Goal: Task Accomplishment & Management: Manage account settings

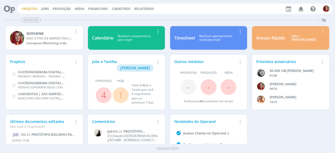
click at [27, 7] on link "Projetos" at bounding box center [30, 9] width 16 height 4
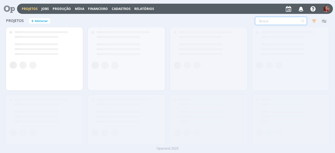
click at [289, 24] on input "text" at bounding box center [281, 21] width 52 height 8
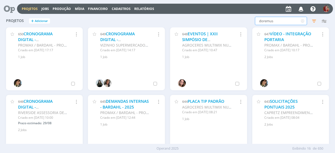
type input "doremus"
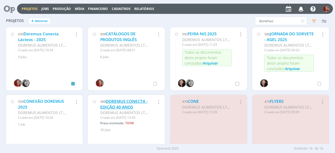
click at [125, 103] on link "DOREMUS CONECTA - EDIÇÃO 40 ANOS" at bounding box center [123, 104] width 47 height 11
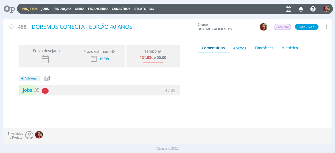
click at [215, 102] on div at bounding box center [258, 95] width 122 height 75
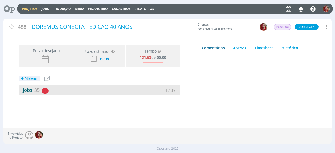
click at [30, 91] on link "Jobs 35" at bounding box center [29, 90] width 21 height 6
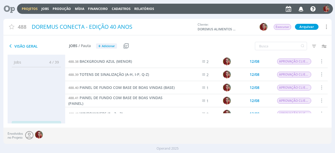
scroll to position [105, 0]
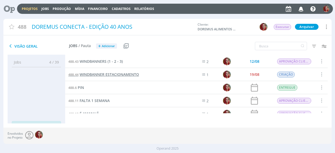
click at [125, 76] on span "WINDBANNER ESTACIONAMENTO" at bounding box center [108, 74] width 59 height 5
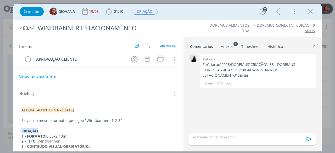
click at [157, 57] on div "dialog" at bounding box center [160, 59] width 7 height 4
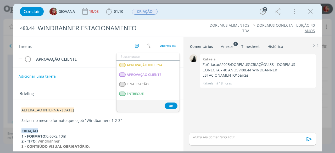
scroll to position [78, 0]
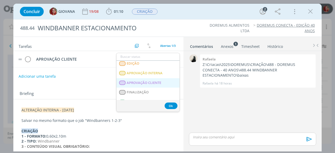
click at [157, 81] on span "APROVAÇÃO CLIENTE" at bounding box center [144, 83] width 35 height 4
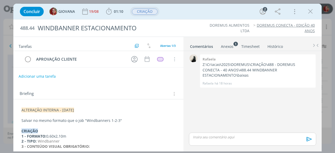
click at [148, 14] on span "CRIAÇÃO" at bounding box center [145, 12] width 26 height 6
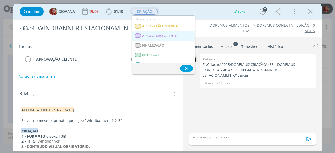
click at [161, 36] on span "APROVAÇÃO CLIENTE" at bounding box center [159, 36] width 35 height 4
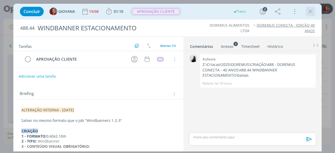
click at [312, 14] on icon "dialog" at bounding box center [310, 12] width 8 height 8
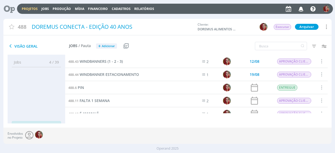
click at [8, 8] on icon at bounding box center [7, 9] width 11 height 10
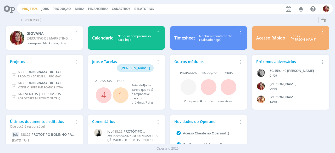
click at [32, 10] on link "Projetos" at bounding box center [30, 9] width 16 height 4
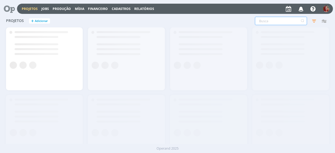
click at [288, 19] on input "text" at bounding box center [281, 21] width 52 height 8
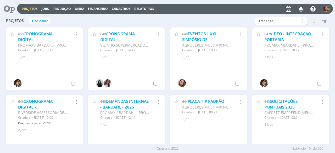
type input "tranenge"
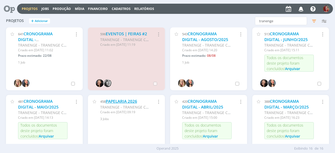
click at [113, 102] on link "PAPELARIA 2026" at bounding box center [121, 101] width 31 height 5
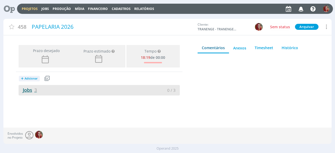
click at [35, 87] on span "3" at bounding box center [35, 90] width 3 height 6
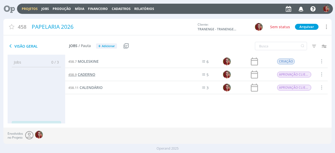
click at [90, 73] on span "CADERNO" at bounding box center [87, 74] width 18 height 5
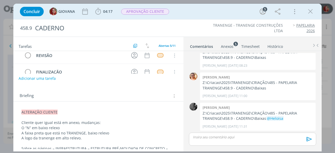
scroll to position [26, 0]
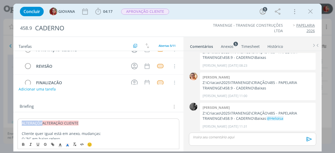
drag, startPoint x: 42, startPoint y: 122, endPoint x: 0, endPoint y: 122, distance: 41.8
click at [0, 122] on div "Concluir GIOVANA 04:17 Iniciar Apontar Data * [DATE] Horas * 00:00 Tarefa Selec…" at bounding box center [167, 76] width 335 height 153
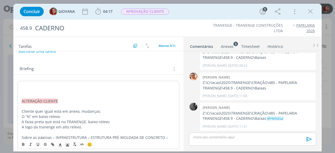
scroll to position [69, 0]
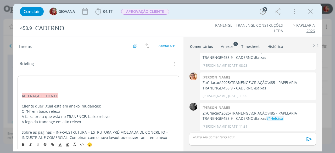
click at [30, 81] on p "dialog" at bounding box center [98, 80] width 153 height 5
drag, startPoint x: 85, startPoint y: 80, endPoint x: 12, endPoint y: 81, distance: 72.7
click at [12, 81] on div "Concluir GIOVANA 04:17 Iniciar Apontar Data * [DATE] Horas * 00:00 Tarefa Selec…" at bounding box center [167, 76] width 335 height 153
click at [69, 146] on icon "dialog" at bounding box center [67, 145] width 5 height 5
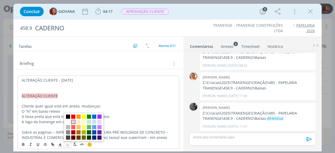
drag, startPoint x: 73, startPoint y: 122, endPoint x: 75, endPoint y: 117, distance: 5.6
click at [72, 122] on span "dialog" at bounding box center [73, 122] width 4 height 4
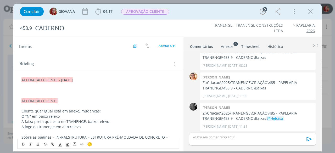
click at [226, 46] on div "Anexos 5" at bounding box center [227, 46] width 13 height 5
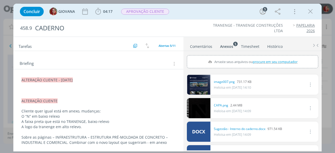
click at [262, 59] on span "procure em seu computador" at bounding box center [275, 61] width 45 height 5
click at [262, 57] on input "Arraste seus arquivos ou procure em seu computador" at bounding box center [252, 56] width 131 height 2
click at [229, 47] on div "Anexos 5" at bounding box center [226, 46] width 13 height 5
click at [279, 61] on span "procure em seu computador" at bounding box center [275, 61] width 45 height 5
click at [279, 57] on input "Arraste seus arquivos ou procure em seu computador" at bounding box center [252, 56] width 131 height 2
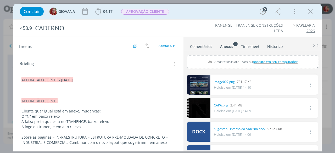
type input "C:\fakepath\Mockup-Cadeno-Tranenge-2026-02.jpg"
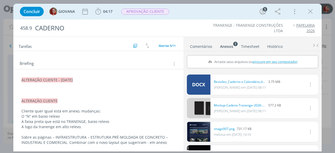
click at [33, 90] on p "dialog" at bounding box center [98, 90] width 154 height 5
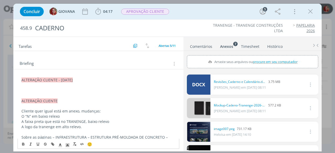
click at [63, 93] on p "dialog" at bounding box center [98, 95] width 154 height 5
click at [64, 91] on p "dialog" at bounding box center [98, 90] width 154 height 5
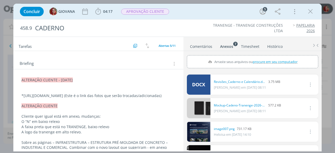
click at [166, 98] on p "*https://tranenge365-my.sharepoint.com/personal/gabrielazago_tranenge_com_br/_l…" at bounding box center [98, 95] width 154 height 5
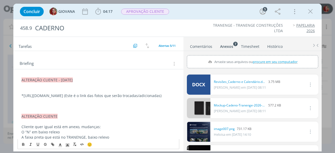
click at [23, 95] on p "*https://tranenge365-my.sharepoint.com/personal/gabrielazago_tranenge_com_br/_l…" at bounding box center [98, 95] width 154 height 5
click at [37, 108] on p "dialog" at bounding box center [98, 105] width 154 height 5
click at [78, 108] on p "* https://drive.google.com/file/d/1ys-o3s9ZoOUNjFSYWMuhMOyBx7uOTZL8/view?usp=dr…" at bounding box center [98, 105] width 154 height 5
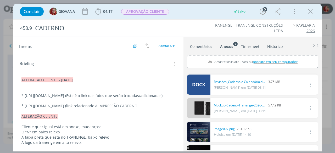
click at [137, 108] on p "* https://drive.google.com/file/d/1ys-o3s9ZoOUNjFSYWMuhMOyBx7uOTZL8/view?usp=dr…" at bounding box center [98, 105] width 154 height 5
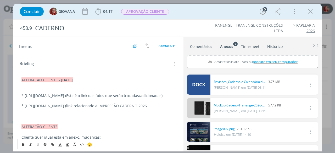
click at [137, 114] on p "dialog" at bounding box center [98, 110] width 154 height 5
click at [137, 108] on p "* https://drive.google.com/file/d/1ys-o3s9ZoOUNjFSYWMuhMOyBx7uOTZL8/view?usp=dr…" at bounding box center [98, 105] width 154 height 5
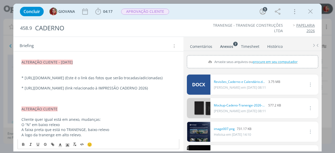
scroll to position [95, 0]
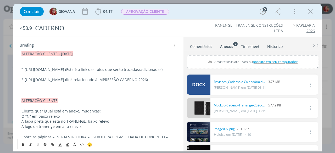
click at [39, 93] on p "dialog" at bounding box center [98, 90] width 154 height 5
drag, startPoint x: 39, startPoint y: 115, endPoint x: 25, endPoint y: 111, distance: 14.8
click at [25, 93] on p "* https://drive.google.com/file/d/1G20TEW8NjQSrn7h2HG-LPTz7hm1U9t0Y/view?usp=dr…" at bounding box center [98, 90] width 154 height 5
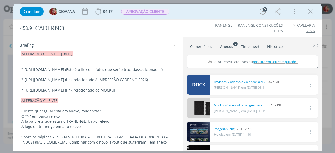
click at [74, 93] on p "* https://drive.google.com/file/d/1G20TEW8NjQSrn7h2HG-LPTz7hm1U9t0Y/view (link …" at bounding box center [98, 90] width 154 height 5
click at [39, 63] on p "dialog" at bounding box center [98, 64] width 154 height 5
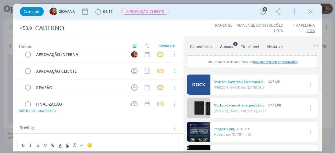
scroll to position [0, 0]
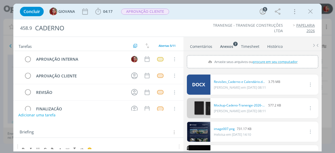
click at [41, 113] on button "Adicionar uma tarefa" at bounding box center [36, 115] width 37 height 9
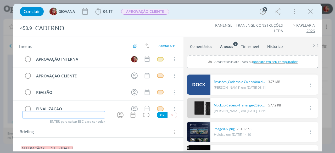
type input "a"
type input "ALTERAÇÃO CLIENTE"
click at [161, 114] on button "Ok" at bounding box center [162, 115] width 11 height 7
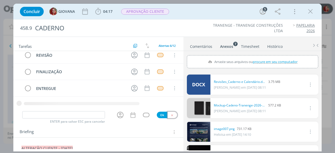
click at [170, 116] on icon "dialog" at bounding box center [171, 114] width 3 height 3
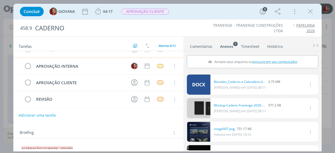
scroll to position [0, 0]
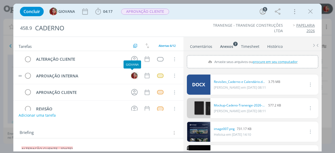
click at [132, 74] on img "dialog" at bounding box center [134, 75] width 7 height 7
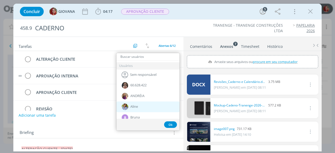
scroll to position [26, 0]
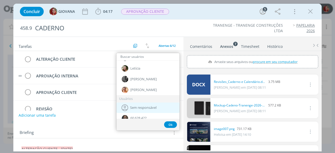
drag, startPoint x: 140, startPoint y: 106, endPoint x: 142, endPoint y: 98, distance: 8.0
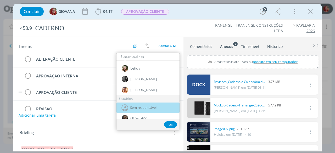
click at [140, 106] on span "Sem responsável" at bounding box center [143, 108] width 26 height 4
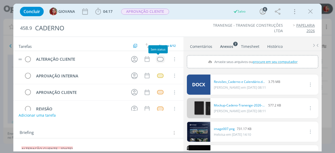
click at [159, 58] on div "dialog" at bounding box center [160, 59] width 7 height 4
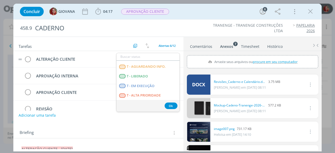
scroll to position [133, 0]
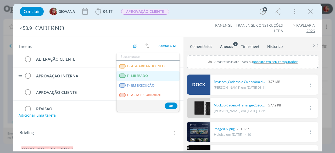
drag, startPoint x: 152, startPoint y: 77, endPoint x: 152, endPoint y: 72, distance: 4.5
click at [151, 77] on LIBERADO "T - LIBERADO" at bounding box center [147, 76] width 63 height 10
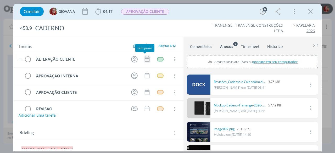
click at [147, 59] on icon "dialog" at bounding box center [147, 59] width 7 height 7
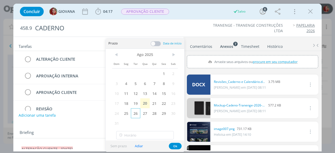
click at [136, 111] on span "26" at bounding box center [135, 113] width 9 height 10
click at [179, 144] on button "Ok" at bounding box center [175, 146] width 13 height 7
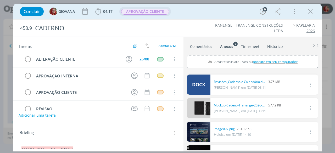
click at [152, 13] on span "APROVAÇÃO CLIENTE" at bounding box center [145, 12] width 48 height 6
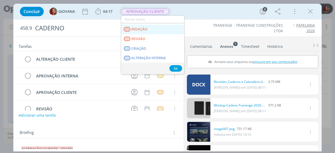
scroll to position [26, 0]
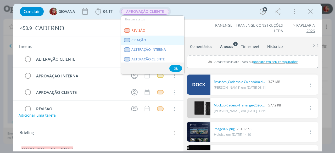
click at [155, 42] on link "CRIAÇÃO" at bounding box center [152, 41] width 63 height 10
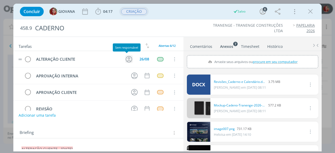
click at [126, 59] on icon "dialog" at bounding box center [129, 59] width 8 height 8
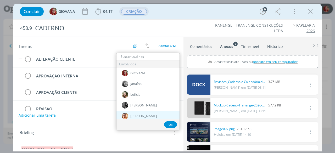
click at [140, 114] on span "[PERSON_NAME]" at bounding box center [143, 116] width 26 height 4
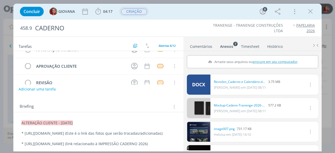
scroll to position [0, 0]
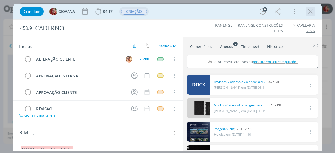
click at [308, 14] on icon "dialog" at bounding box center [310, 12] width 8 height 8
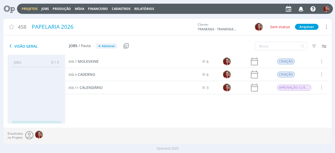
click at [91, 84] on div "458.11 CALENDÁRIO" at bounding box center [121, 87] width 113 height 13
click at [95, 88] on span "CALENDÁRIO" at bounding box center [90, 87] width 23 height 5
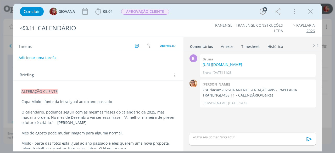
scroll to position [78, 0]
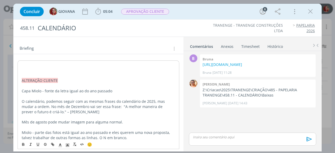
click at [32, 62] on p "dialog" at bounding box center [98, 64] width 153 height 5
drag, startPoint x: 85, startPoint y: 65, endPoint x: 13, endPoint y: 63, distance: 72.4
click at [13, 63] on div "Concluir GIOVANA 05:04 Iniciar Apontar Data * 20/08/2025 Horas * 00:00 Tarefa S…" at bounding box center [167, 76] width 335 height 153
click at [65, 144] on span "dialog" at bounding box center [67, 144] width 7 height 6
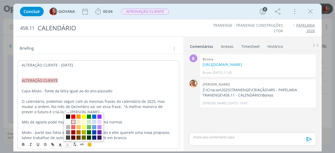
click at [72, 122] on span "dialog" at bounding box center [73, 122] width 4 height 4
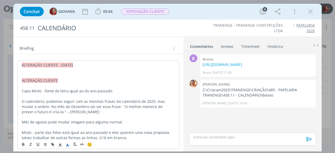
click at [86, 65] on p "ALTERAÇÃO CLIENTE - 20/08/25" at bounding box center [98, 64] width 153 height 5
click at [54, 73] on p "dialog" at bounding box center [98, 75] width 153 height 5
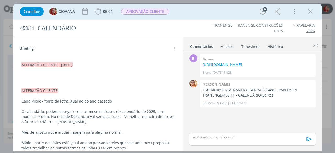
click at [37, 72] on p "dialog" at bounding box center [98, 74] width 154 height 5
click at [54, 72] on p "dialog" at bounding box center [98, 74] width 154 height 5
click at [46, 74] on p "dialog" at bounding box center [98, 74] width 154 height 5
click at [228, 45] on div "Anexos 0" at bounding box center [227, 46] width 13 height 5
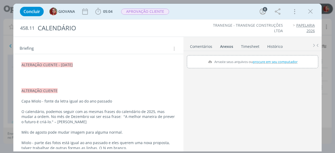
click at [263, 59] on span "procure em seu computador" at bounding box center [275, 61] width 45 height 5
click at [263, 57] on input "Arraste seus arquivos ou procure em seu computador" at bounding box center [252, 56] width 131 height 2
click at [44, 80] on p "dialog" at bounding box center [98, 80] width 154 height 5
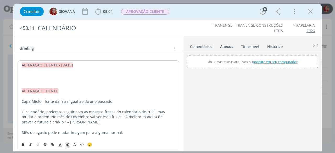
click at [222, 45] on div "Anexos 0" at bounding box center [226, 46] width 13 height 5
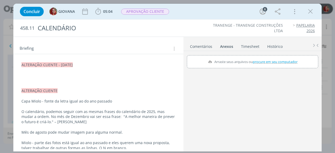
click at [272, 64] on label "Arraste seus arquivos ou procure em seu computador" at bounding box center [251, 61] width 93 height 7
click at [272, 57] on input "Arraste seus arquivos ou procure em seu computador" at bounding box center [252, 56] width 131 height 2
type input "C:\fakepath\Calendário 2026 Miolo 01.pdf"
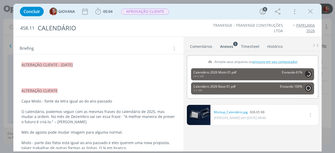
click at [259, 60] on span "procure em seu computador" at bounding box center [275, 61] width 45 height 5
click at [259, 57] on input "Arraste seus arquivos ou procure em seu computador" at bounding box center [252, 56] width 131 height 2
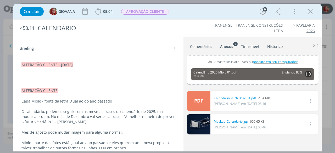
type input "C:\fakepath\Revisões_Caderno e Calendário.docx"
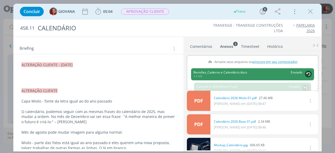
click at [44, 75] on p "dialog" at bounding box center [98, 74] width 154 height 5
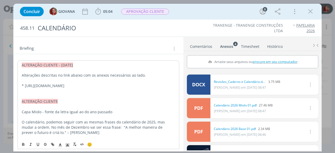
click at [56, 73] on p "Alterações descritas no link abaixo com os anexos necessários ao lado." at bounding box center [98, 75] width 153 height 5
click at [67, 88] on p "* https://tranenge365-my.sharepoint.com/personal/gabrielazago_tranenge_com_br/_…" at bounding box center [98, 85] width 153 height 5
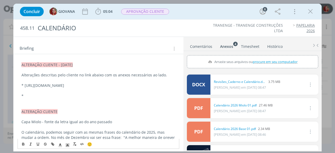
click at [41, 93] on p "dialog" at bounding box center [98, 90] width 154 height 5
click at [39, 99] on p "*" at bounding box center [98, 95] width 154 height 5
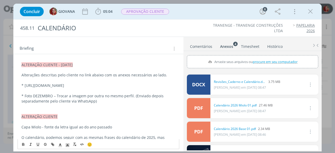
click at [52, 104] on p "* Foto DEZEMBRO – Trocar a imagem por outra no mesmo perfil. (Enviado depois se…" at bounding box center [98, 98] width 154 height 10
click at [132, 104] on p "* Foto DEZEMBRO (das taças brindando) – Trocar a imagem por outra no mesmo perf…" at bounding box center [98, 98] width 154 height 10
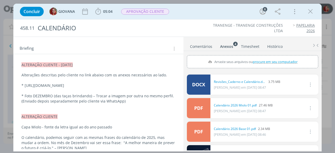
scroll to position [0, 0]
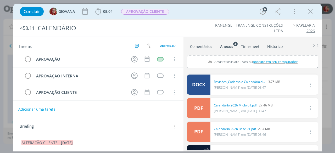
click at [39, 107] on button "Adicionar uma tarefa" at bounding box center [36, 109] width 37 height 9
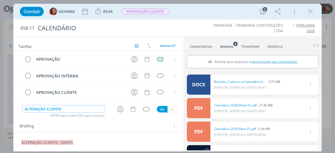
type input "ALTERAÇÃO CLIENTE"
click at [157, 110] on button "Ok" at bounding box center [162, 109] width 11 height 7
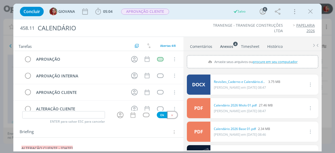
click at [171, 116] on button "dialog" at bounding box center [172, 115] width 10 height 7
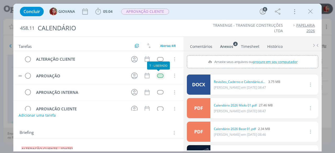
click at [159, 76] on div "dialog" at bounding box center [160, 75] width 7 height 4
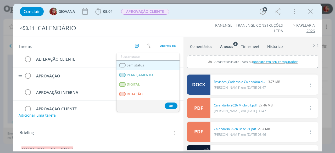
click at [147, 65] on link "Sem status" at bounding box center [147, 66] width 63 height 10
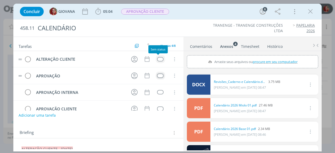
click at [158, 59] on div "dialog" at bounding box center [160, 59] width 7 height 4
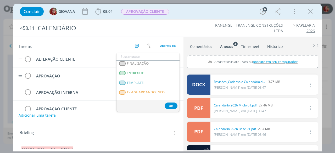
scroll to position [133, 0]
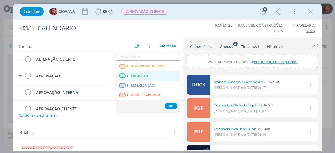
click at [147, 75] on span "T - LIBERADO" at bounding box center [137, 76] width 21 height 4
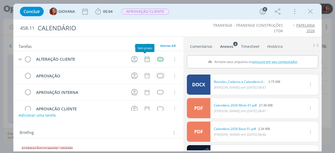
click at [145, 56] on icon "dialog" at bounding box center [147, 59] width 7 height 7
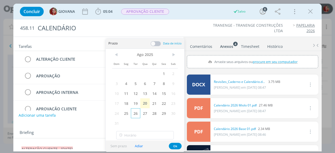
click at [133, 112] on span "26" at bounding box center [135, 113] width 9 height 10
click at [173, 147] on button "Ok" at bounding box center [175, 146] width 13 height 7
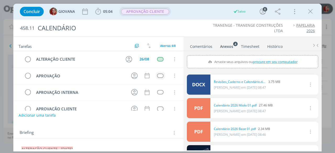
click at [156, 9] on span "APROVAÇÃO CLIENTE" at bounding box center [145, 12] width 48 height 6
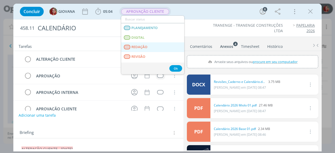
scroll to position [26, 0]
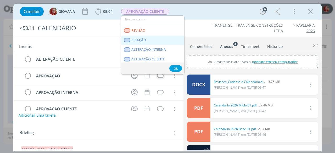
drag, startPoint x: 145, startPoint y: 42, endPoint x: 140, endPoint y: 47, distance: 7.0
click at [145, 42] on link "CRIAÇÃO" at bounding box center [152, 41] width 63 height 10
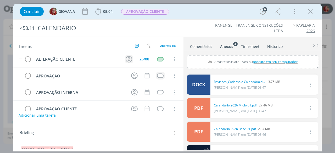
click at [126, 60] on icon "dialog" at bounding box center [129, 59] width 7 height 7
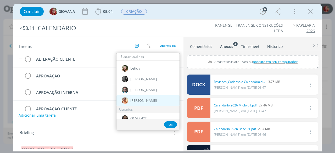
click at [141, 97] on div "[PERSON_NAME]" at bounding box center [147, 100] width 63 height 11
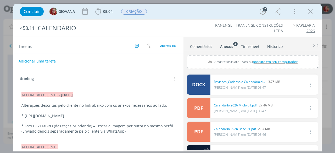
scroll to position [0, 0]
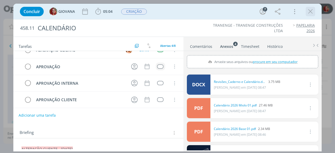
click at [307, 12] on icon "dialog" at bounding box center [310, 12] width 8 height 8
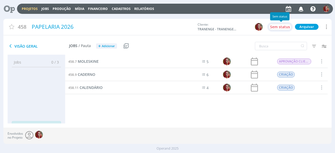
click at [281, 29] on div "Sem status" at bounding box center [280, 27] width 22 height 6
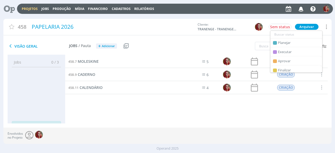
drag, startPoint x: 175, startPoint y: 116, endPoint x: 156, endPoint y: 95, distance: 27.9
click at [175, 116] on div "458.7 MOLESKINE 5 APROVAÇÃO CLIENTE Selecionar Concluir Cancelar Iniciar timesh…" at bounding box center [196, 89] width 262 height 68
click at [13, 7] on icon at bounding box center [7, 9] width 11 height 10
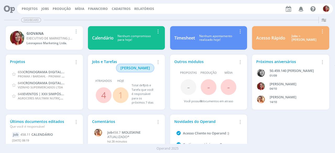
click at [134, 64] on button "Minha Pauta" at bounding box center [135, 67] width 37 height 7
click at [101, 89] on link "4" at bounding box center [103, 94] width 5 height 11
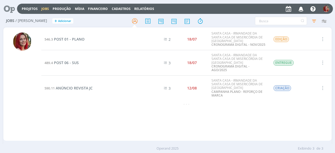
click at [321, 60] on icon "button" at bounding box center [322, 62] width 6 height 6
click at [305, 78] on link "Concluir" at bounding box center [306, 80] width 41 height 8
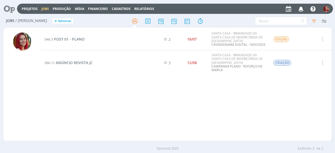
click at [8, 8] on icon at bounding box center [7, 9] width 11 height 10
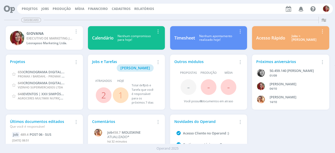
click at [121, 89] on link "1" at bounding box center [120, 94] width 5 height 11
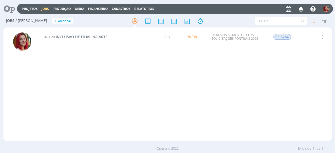
click at [5, 10] on icon at bounding box center [7, 9] width 11 height 10
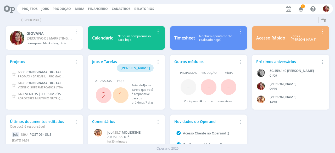
click at [303, 10] on icon "button" at bounding box center [300, 8] width 9 height 9
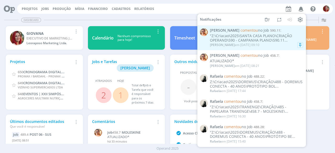
click at [241, 37] on div ""Z:\Criacao\2025\SANTA CASA PLANO\CRIAÇÃO OPERAND\590 - CAMPANHA PLANO\590.11..." at bounding box center [256, 38] width 93 height 9
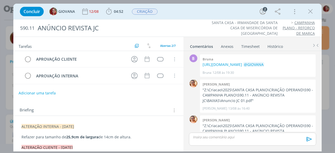
scroll to position [100, 0]
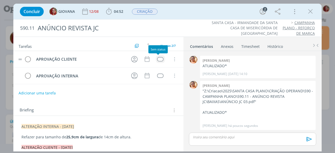
click at [159, 59] on div "dialog" at bounding box center [160, 59] width 7 height 4
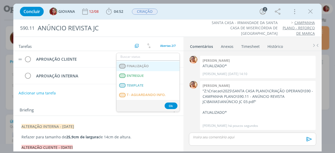
scroll to position [78, 0]
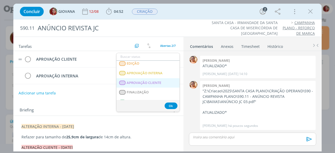
click at [156, 79] on CLIENTE "APROVAÇÃO CLIENTE" at bounding box center [147, 83] width 63 height 10
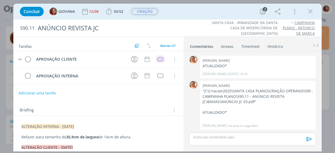
click at [145, 12] on span "CRIAÇÃO" at bounding box center [145, 12] width 26 height 6
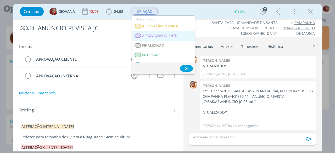
click at [166, 35] on span "APROVAÇÃO CLIENTE" at bounding box center [159, 36] width 35 height 4
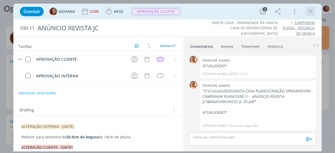
click at [308, 12] on icon "dialog" at bounding box center [310, 12] width 8 height 8
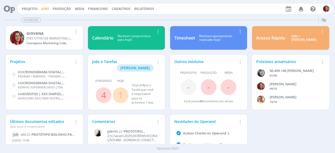
click at [47, 8] on link "Jobs" at bounding box center [45, 9] width 8 height 4
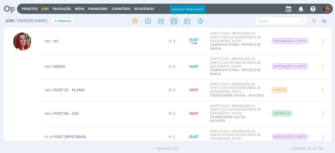
click at [178, 19] on icon at bounding box center [173, 21] width 9 height 10
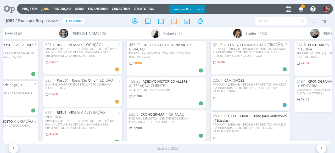
scroll to position [0, 1463]
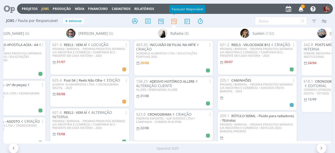
click at [302, 4] on div "Projetos Jobs Produção Mídia Financeiro Cadastros Relatórios 1 Notificações Cen…" at bounding box center [175, 9] width 316 height 10
click at [301, 8] on span "1" at bounding box center [302, 6] width 4 height 4
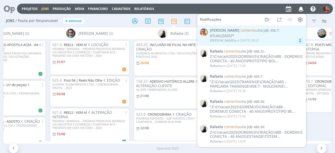
click at [270, 29] on span "458.7" at bounding box center [274, 30] width 8 height 5
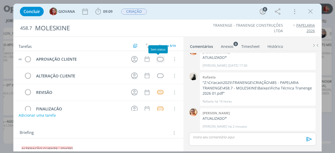
click at [160, 59] on div "dialog" at bounding box center [160, 59] width 7 height 4
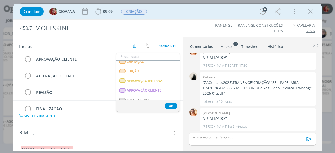
scroll to position [78, 0]
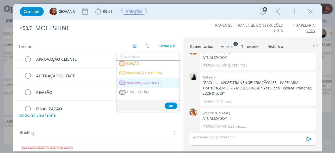
click at [157, 82] on span "APROVAÇÃO CLIENTE" at bounding box center [144, 83] width 35 height 4
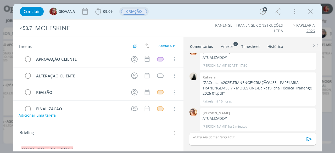
click at [140, 12] on span "CRIAÇÃO" at bounding box center [134, 12] width 26 height 6
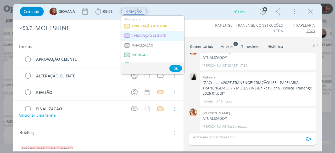
click at [153, 37] on span "APROVAÇÃO CLIENTE" at bounding box center [148, 36] width 35 height 4
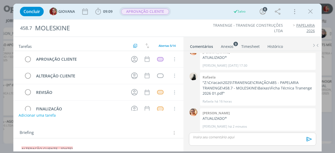
drag, startPoint x: 307, startPoint y: 14, endPoint x: 295, endPoint y: 17, distance: 12.6
click at [307, 14] on icon "dialog" at bounding box center [310, 12] width 8 height 8
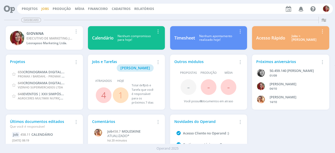
click at [43, 8] on link "Jobs" at bounding box center [45, 9] width 8 height 4
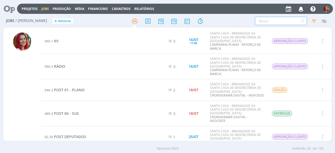
click at [291, 19] on input "text" at bounding box center [281, 21] width 52 height 8
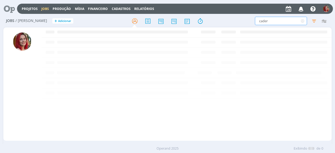
type input "cader"
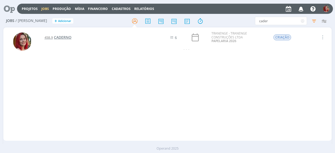
click at [58, 38] on span "CADERNO" at bounding box center [63, 37] width 18 height 5
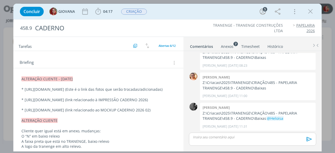
scroll to position [78, 0]
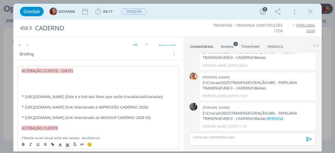
drag, startPoint x: 26, startPoint y: 84, endPoint x: 27, endPoint y: 82, distance: 2.7
click at [27, 82] on p "dialog" at bounding box center [98, 81] width 153 height 5
click at [26, 84] on p "dialog" at bounding box center [98, 86] width 153 height 5
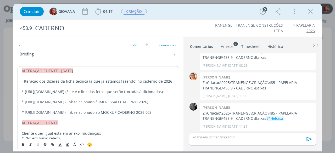
click at [23, 80] on p "- lteração dos dizeres da ficha tecnica (a que ja estamos fazendo) no caderno d…" at bounding box center [98, 81] width 153 height 5
drag, startPoint x: 88, startPoint y: 81, endPoint x: 134, endPoint y: 79, distance: 45.8
click at [134, 79] on p "- Alteração dos dizeres da ficha tecnica (a que ja estamos fazendo) no caderno …" at bounding box center [98, 81] width 153 height 5
click at [78, 80] on p "- Alteração dos dizeres da ficha tecnica COMPLETA no caderno de 2026" at bounding box center [98, 81] width 153 height 5
click at [146, 80] on p "- Alteração dos dizeres da ficha tácnica COMPLETA no caderno de 2026" at bounding box center [98, 81] width 153 height 5
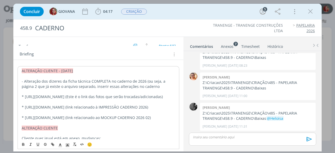
click at [32, 84] on p "- Alteração dos dizeres da ficha tácnica COMPLETA no caderno de 2026 (ou seja, …" at bounding box center [98, 84] width 153 height 10
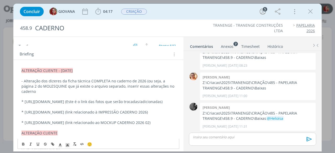
click at [48, 86] on p "- Alteração dos dizeres da ficha tácnica COMPLETA no caderno de 2026 (ou seja, …" at bounding box center [98, 86] width 154 height 16
click at [50, 84] on p "- Alteração dos dizeres da ficha tácnica COMPLETA no caderno de 2026 (ou seja, …" at bounding box center [98, 86] width 154 height 16
click at [171, 84] on p "- Alteração dos dizeres da ficha tácnica COMPLETA no caderno de 2026 (ou seja, …" at bounding box center [98, 86] width 154 height 16
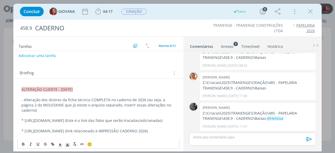
scroll to position [52, 0]
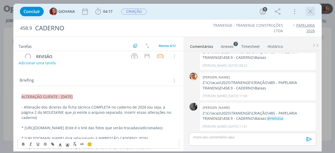
click at [307, 10] on icon "dialog" at bounding box center [310, 12] width 8 height 8
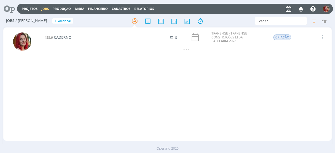
drag, startPoint x: 10, startPoint y: 7, endPoint x: 16, endPoint y: 0, distance: 9.2
click at [10, 7] on icon at bounding box center [7, 9] width 11 height 10
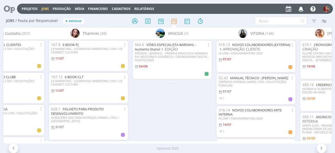
scroll to position [0, 1935]
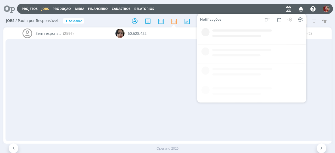
scroll to position [0, 1935]
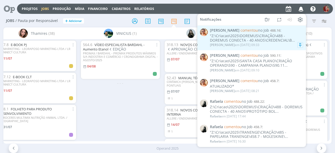
click at [245, 35] on div ""Z:\Criacao\2025\DOREMUS\CRIAÇÃO\488 - DOREMUS CONECTA - 40 ANOS\CREDENCIAL\B..." at bounding box center [256, 38] width 93 height 9
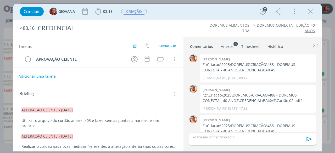
scroll to position [165, 0]
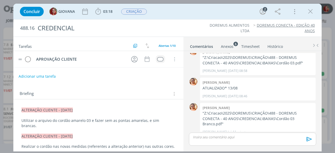
click at [161, 58] on td "dialog" at bounding box center [160, 59] width 9 height 8
click at [157, 58] on div "dialog" at bounding box center [160, 59] width 7 height 4
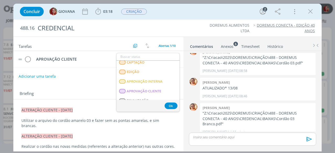
scroll to position [78, 0]
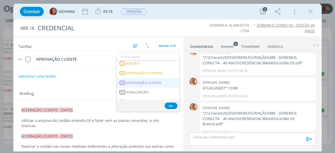
drag, startPoint x: 154, startPoint y: 82, endPoint x: 137, endPoint y: 38, distance: 47.7
click at [154, 82] on span "APROVAÇÃO CLIENTE" at bounding box center [144, 83] width 35 height 4
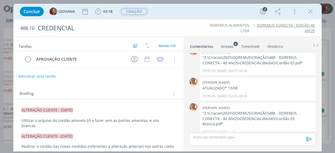
click at [133, 8] on button "CRIAÇÃO" at bounding box center [134, 11] width 26 height 7
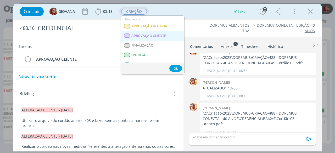
click at [150, 35] on span "APROVAÇÃO CLIENTE" at bounding box center [148, 36] width 35 height 4
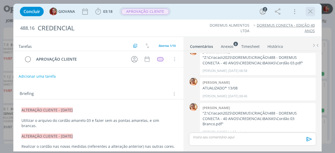
click at [308, 13] on icon "dialog" at bounding box center [310, 12] width 8 height 8
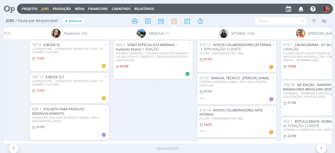
scroll to position [0, 1935]
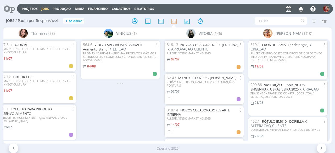
click at [135, 113] on div "564.6 VÍDEO ESPECIALISTA BARDAHL - Aumento Etanol EDIÇÃO PROMAX / BARDAHL - PRO…" at bounding box center [120, 90] width 84 height 102
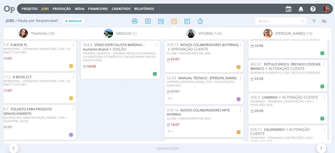
scroll to position [170, 0]
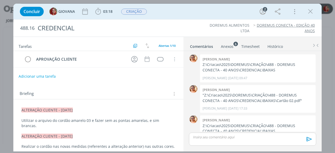
scroll to position [165, 0]
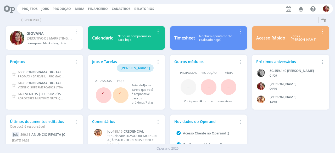
click at [103, 89] on link "1" at bounding box center [103, 94] width 5 height 11
click at [122, 89] on link "1" at bounding box center [120, 94] width 5 height 11
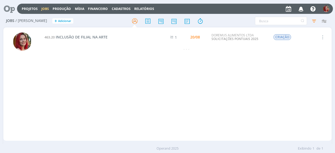
click at [9, 8] on icon at bounding box center [7, 9] width 11 height 10
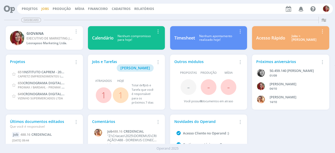
click at [47, 9] on link "Jobs" at bounding box center [45, 9] width 8 height 4
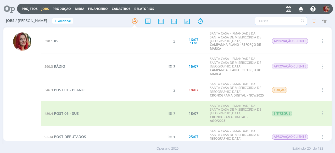
click at [259, 21] on input "text" at bounding box center [281, 21] width 52 height 8
type input "estac"
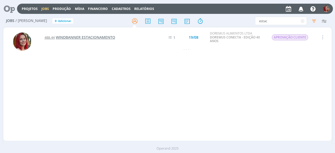
click at [96, 39] on span "WINDBANNER ESTACIONAMENTO" at bounding box center [85, 37] width 59 height 5
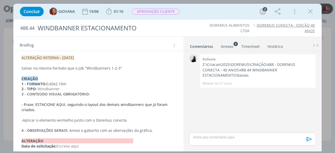
scroll to position [26, 0]
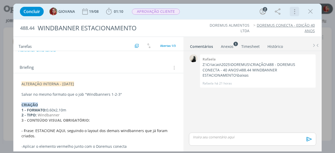
click at [296, 12] on icon "dialog" at bounding box center [293, 11] width 7 height 8
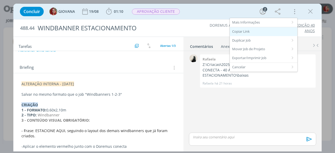
click at [276, 28] on div "Copiar Link" at bounding box center [263, 31] width 67 height 9
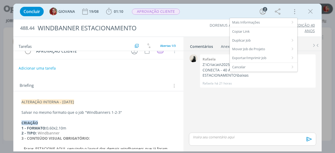
scroll to position [0, 0]
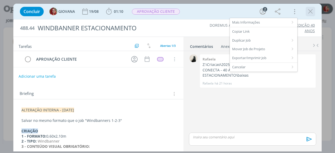
click at [311, 12] on icon "dialog" at bounding box center [310, 12] width 8 height 8
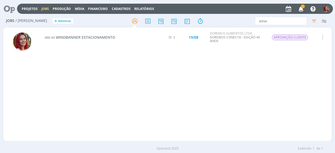
drag, startPoint x: 12, startPoint y: 9, endPoint x: 102, endPoint y: 6, distance: 90.2
click at [12, 9] on icon at bounding box center [7, 9] width 11 height 10
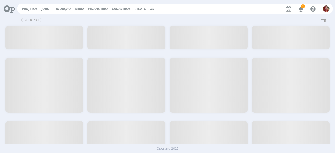
click at [302, 7] on span "1" at bounding box center [302, 6] width 4 height 4
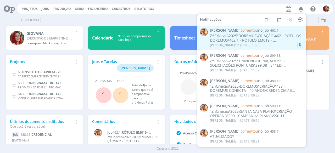
click at [282, 41] on div "Z:\Criacao\2025\DOREMUS\CRIAÇÃO\462 - RÓTULOS DOREMUS\462.1 - RÓTULO EM019 - ..." at bounding box center [256, 38] width 93 height 9
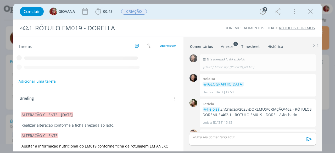
scroll to position [73, 0]
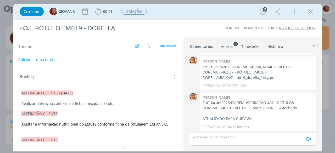
click at [50, 59] on button "Adicionar uma tarefa" at bounding box center [36, 59] width 37 height 9
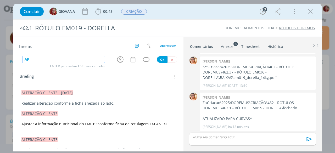
type input "A"
click at [141, 80] on div "Briefing Briefings Predefinidos Versões do Briefing Ver Briefing do Projeto" at bounding box center [98, 75] width 170 height 14
click at [174, 58] on button "dialog" at bounding box center [172, 59] width 10 height 7
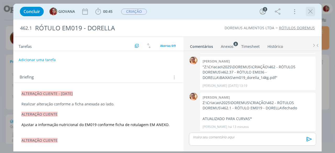
click at [309, 10] on icon "dialog" at bounding box center [310, 12] width 8 height 8
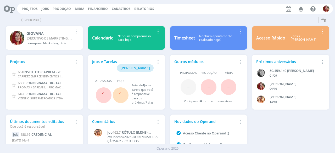
click at [12, 12] on icon at bounding box center [7, 9] width 11 height 10
click at [29, 7] on link "Projetos" at bounding box center [30, 9] width 16 height 4
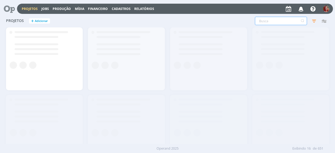
click at [294, 20] on input "text" at bounding box center [281, 21] width 52 height 8
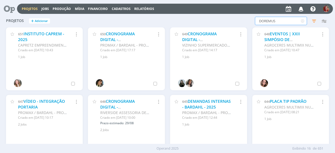
type input "DOREMUS"
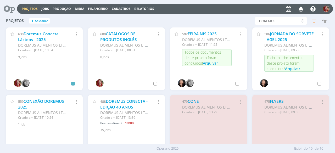
click at [120, 101] on link "DOREMUS CONECTA - EDIÇÃO 40 ANOS" at bounding box center [123, 104] width 47 height 11
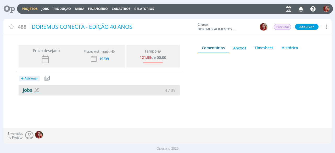
click at [30, 90] on link "Jobs 35" at bounding box center [29, 90] width 21 height 6
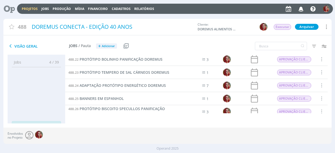
scroll to position [281, 0]
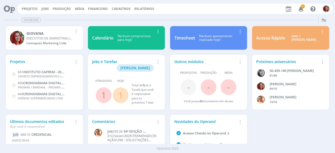
click at [303, 9] on icon "button" at bounding box center [300, 8] width 9 height 9
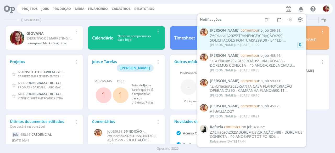
click at [264, 44] on div "Victor M. em 20/08 às 11:09" at bounding box center [256, 44] width 93 height 5
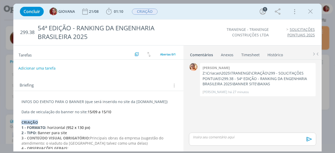
click at [45, 68] on button "Adicionar uma tarefa" at bounding box center [36, 68] width 37 height 9
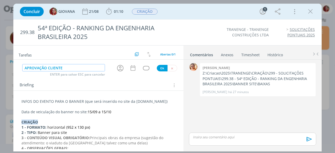
type input "APROVAÇÃO CLIENTE"
click at [158, 69] on button "Ok" at bounding box center [162, 68] width 11 height 7
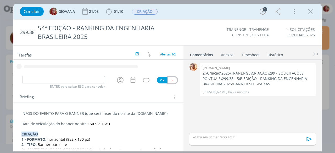
click at [170, 79] on icon "dialog" at bounding box center [171, 80] width 3 height 3
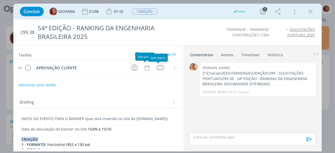
click at [161, 66] on td "dialog" at bounding box center [160, 68] width 9 height 8
click at [159, 67] on div "dialog" at bounding box center [160, 67] width 7 height 4
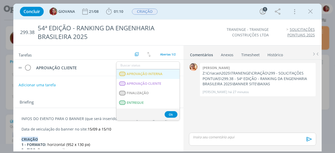
scroll to position [78, 0]
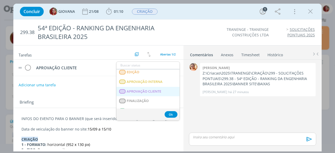
click at [156, 88] on CLIENTE "APROVAÇÃO CLIENTE" at bounding box center [147, 92] width 63 height 10
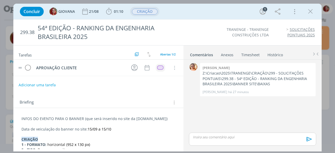
click at [151, 13] on span "CRIAÇÃO" at bounding box center [145, 12] width 26 height 6
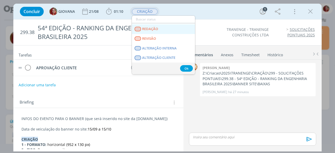
scroll to position [52, 0]
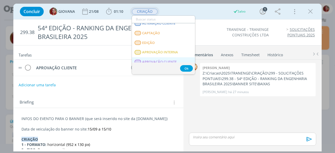
click at [163, 59] on CLIENTE "APROVAÇÃO CLIENTE" at bounding box center [163, 62] width 63 height 10
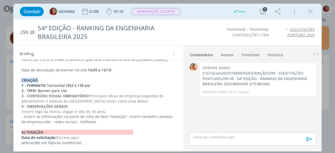
scroll to position [0, 0]
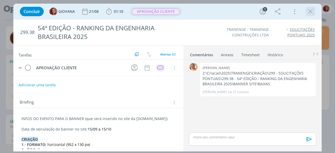
click at [310, 14] on icon "dialog" at bounding box center [310, 12] width 8 height 8
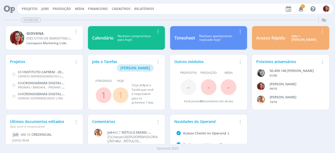
click at [300, 8] on icon "button" at bounding box center [300, 8] width 9 height 9
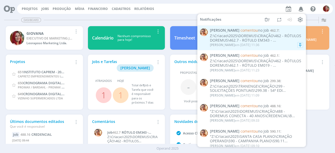
click at [270, 41] on div "Z:\Criacao\2025\DOREMUS\CRIAÇÃO\462 - RÓTULOS DOREMUS\462.7 - RÓTULO EM343 - ..." at bounding box center [256, 38] width 93 height 9
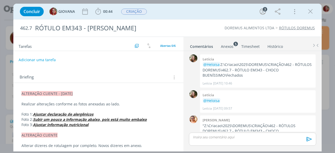
scroll to position [64, 0]
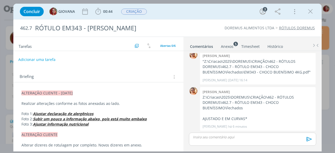
click at [52, 58] on button "Adicionar uma tarefa" at bounding box center [36, 59] width 37 height 9
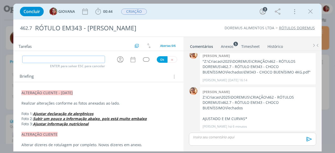
click at [55, 61] on input "dialog" at bounding box center [63, 59] width 82 height 7
click at [170, 59] on icon "dialog" at bounding box center [171, 59] width 3 height 3
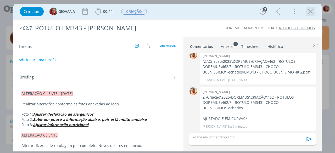
click at [310, 12] on icon "dialog" at bounding box center [310, 12] width 8 height 8
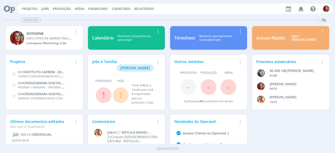
click at [301, 6] on icon "button" at bounding box center [300, 8] width 9 height 9
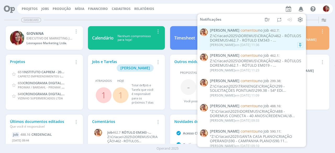
click at [250, 43] on div "Victor M. em 20/08 às 11:36" at bounding box center [234, 45] width 49 height 4
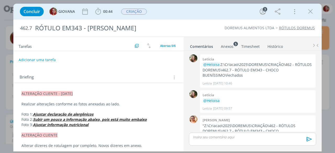
scroll to position [64, 0]
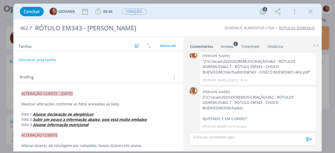
click at [305, 10] on div "Concluir GIOVANA 00:44 Iniciar Apontar Data * 20/08/2025 Horas * 00:00 Tarefa S…" at bounding box center [167, 11] width 300 height 13
click at [307, 10] on icon "dialog" at bounding box center [310, 12] width 8 height 8
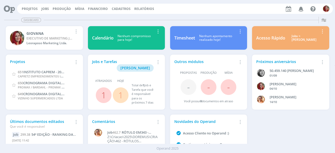
click at [13, 9] on icon at bounding box center [7, 9] width 11 height 10
click at [303, 7] on span "1" at bounding box center [302, 6] width 4 height 4
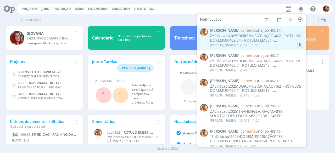
click at [238, 38] on div "Z:\Criacao\2025\DOREMUS\CRIAÇÃO\462 - RÓTULOS DOREMUS\462.34 - RÓTULO EM331 -..." at bounding box center [256, 38] width 93 height 9
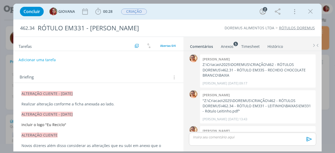
scroll to position [64, 0]
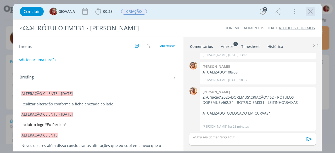
click at [312, 10] on icon "dialog" at bounding box center [310, 12] width 8 height 8
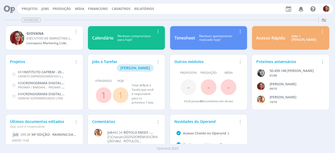
click at [13, 9] on icon at bounding box center [7, 9] width 11 height 10
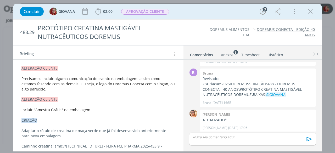
scroll to position [235, 0]
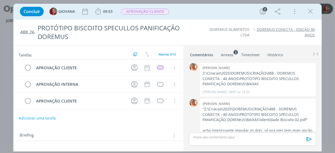
scroll to position [245, 0]
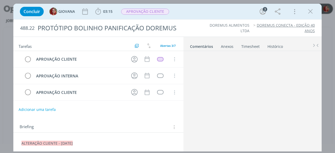
scroll to position [43, 0]
